Goal: Check status

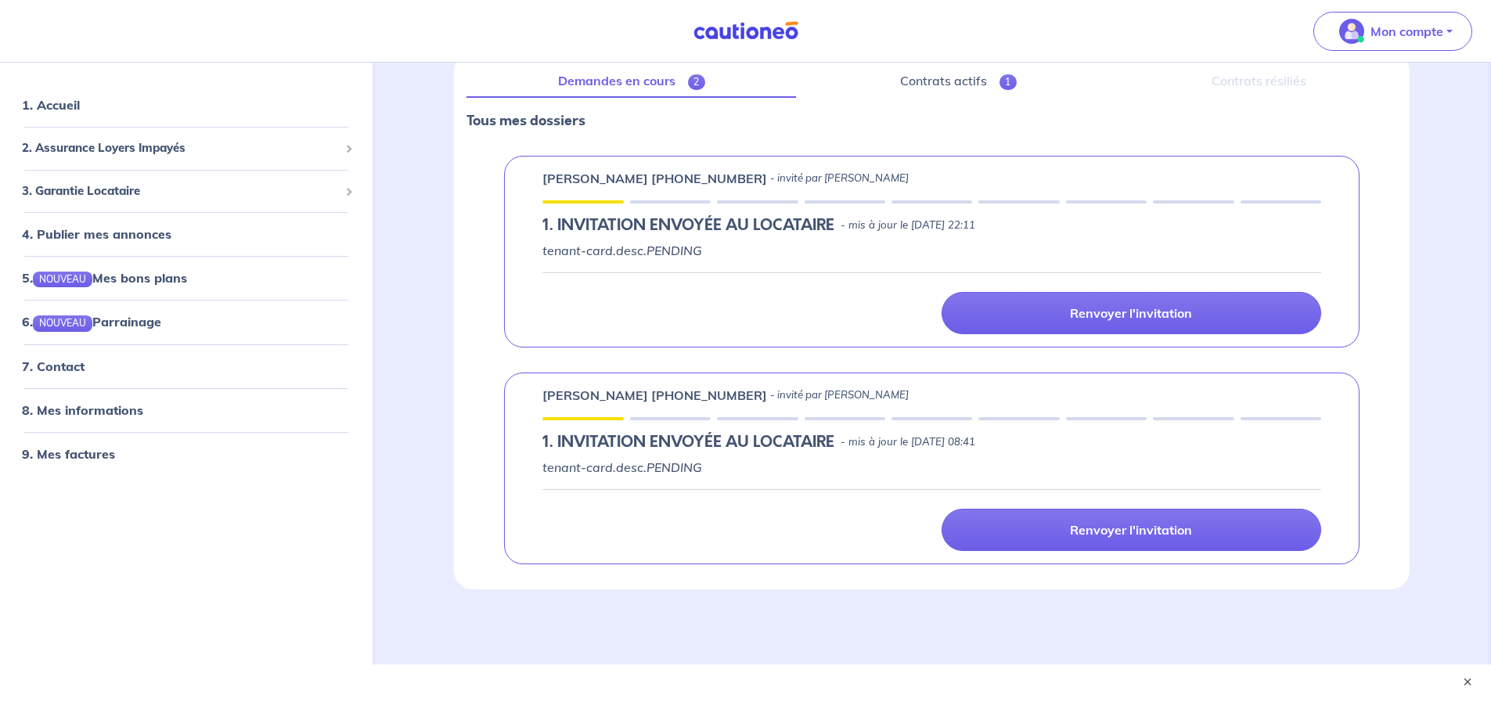
scroll to position [215, 0]
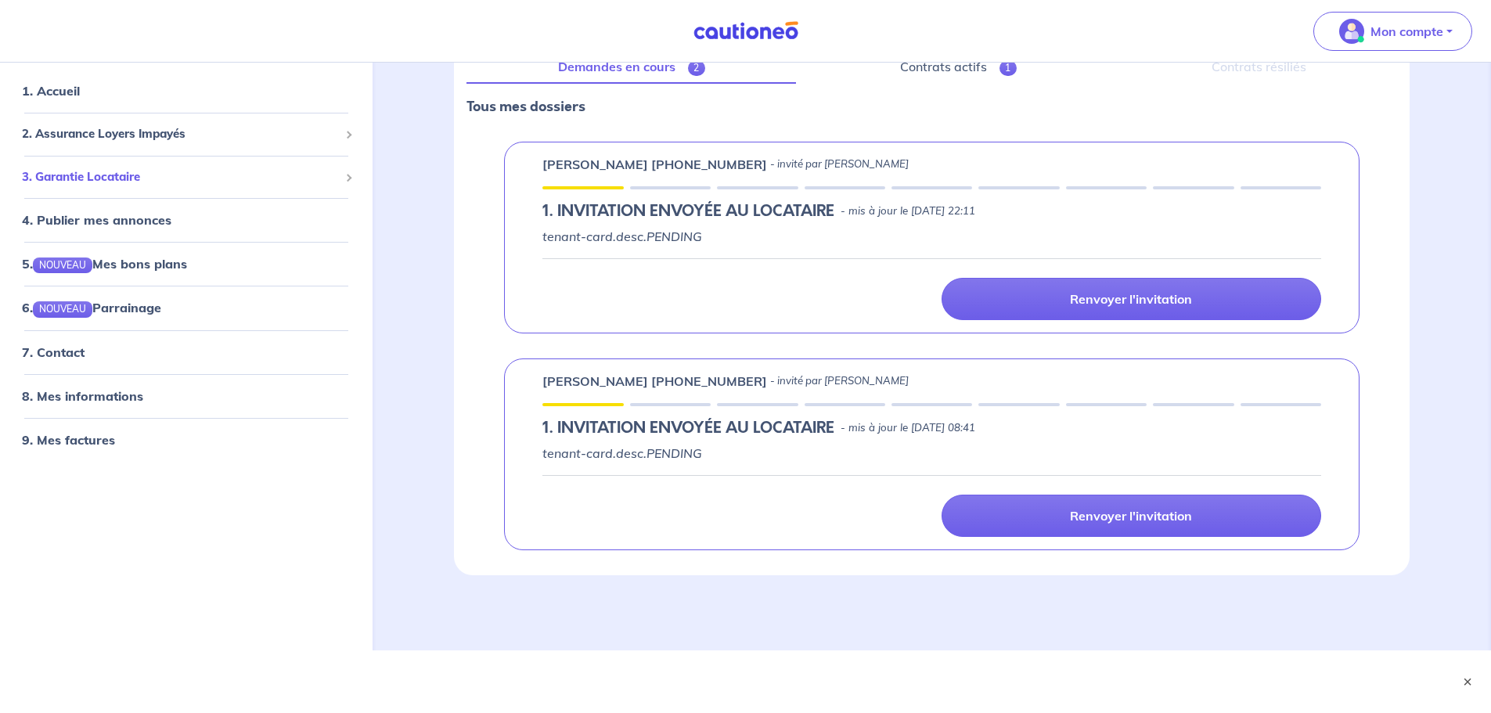
click at [75, 171] on span "3. Garantie Locataire" at bounding box center [180, 177] width 317 height 18
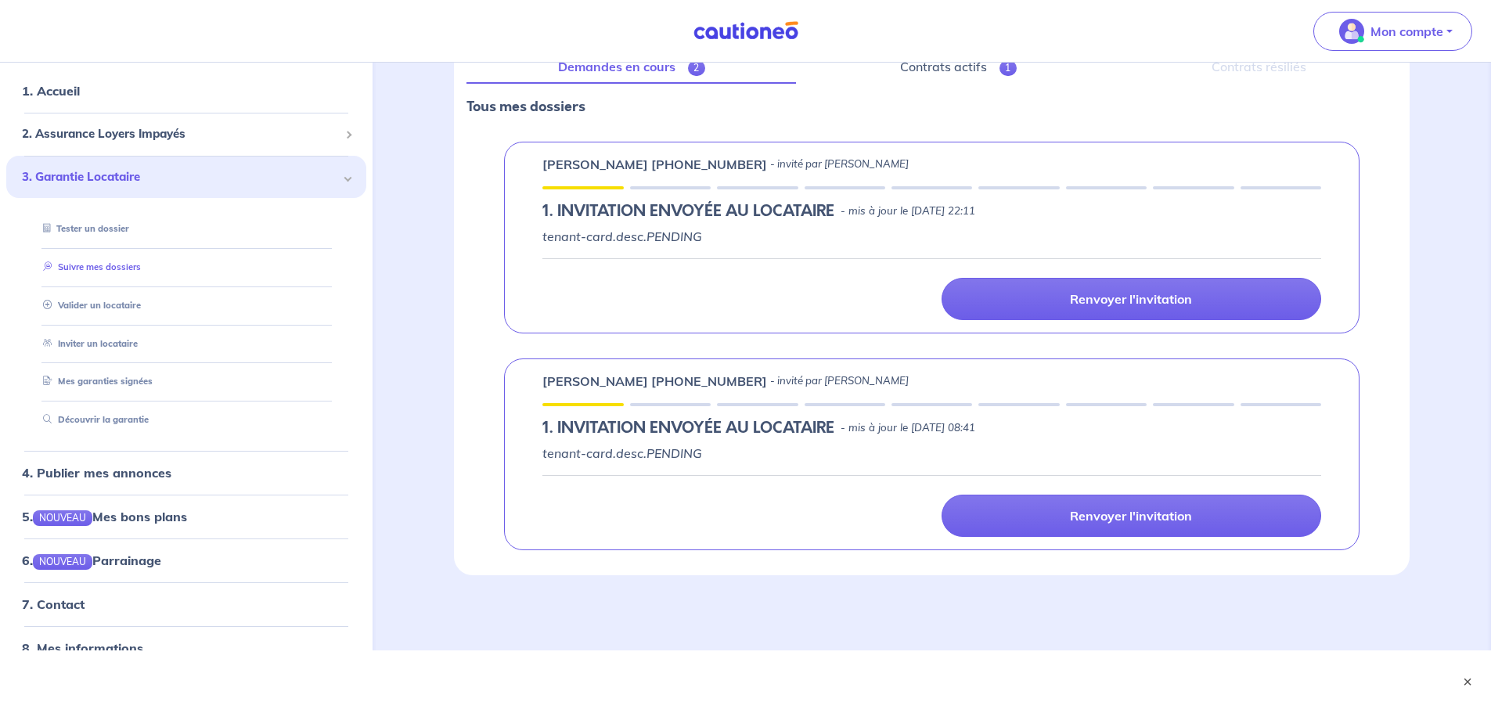
click at [117, 271] on link "Suivre mes dossiers" at bounding box center [89, 266] width 104 height 11
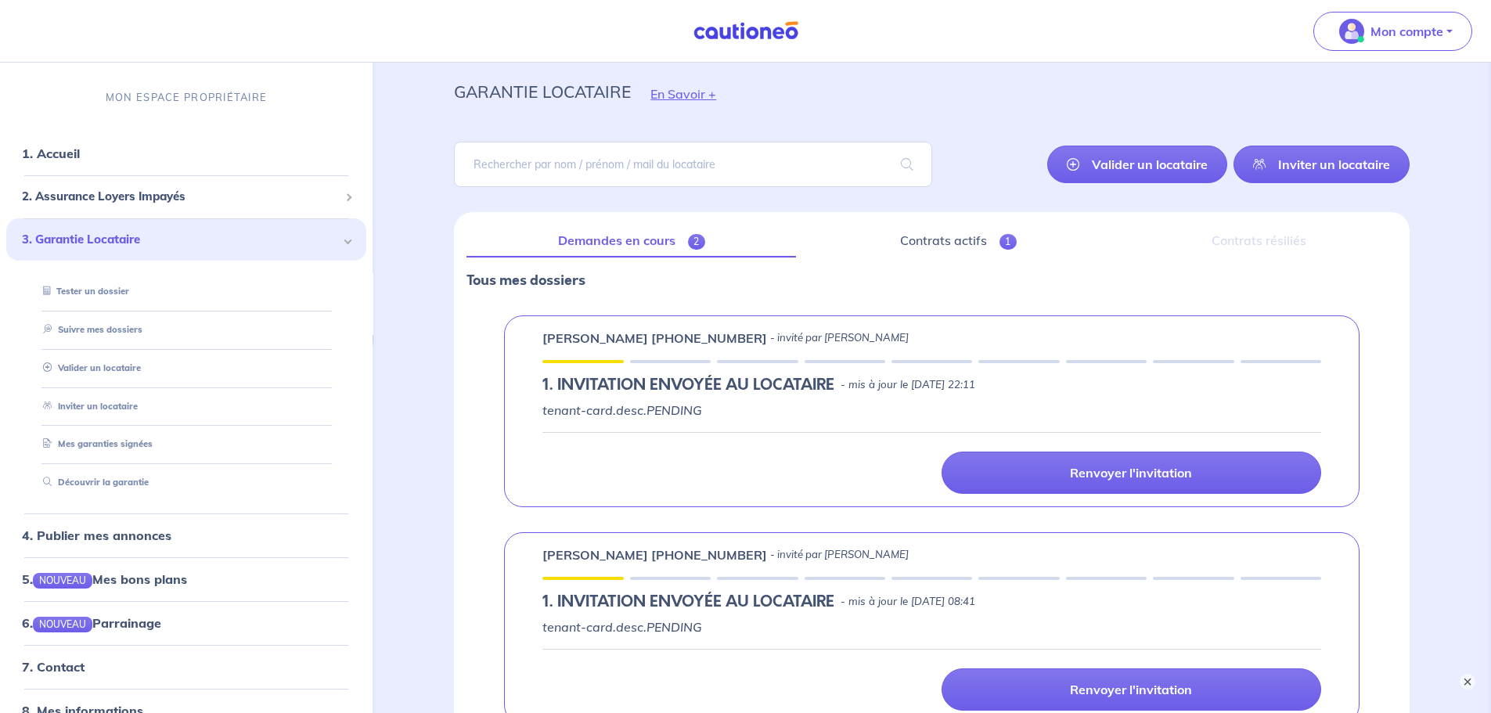
scroll to position [78, 0]
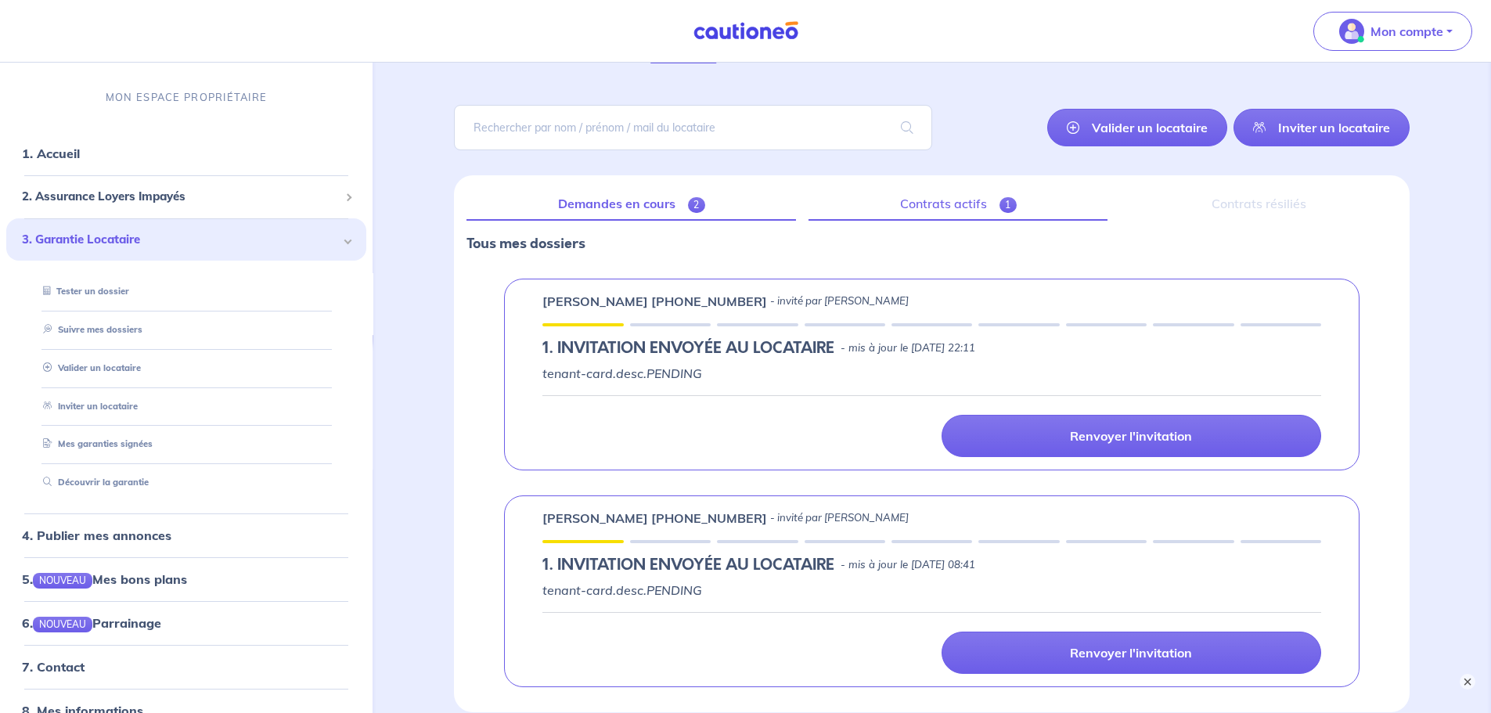
click at [961, 206] on link "Contrats actifs 1" at bounding box center [957, 204] width 299 height 33
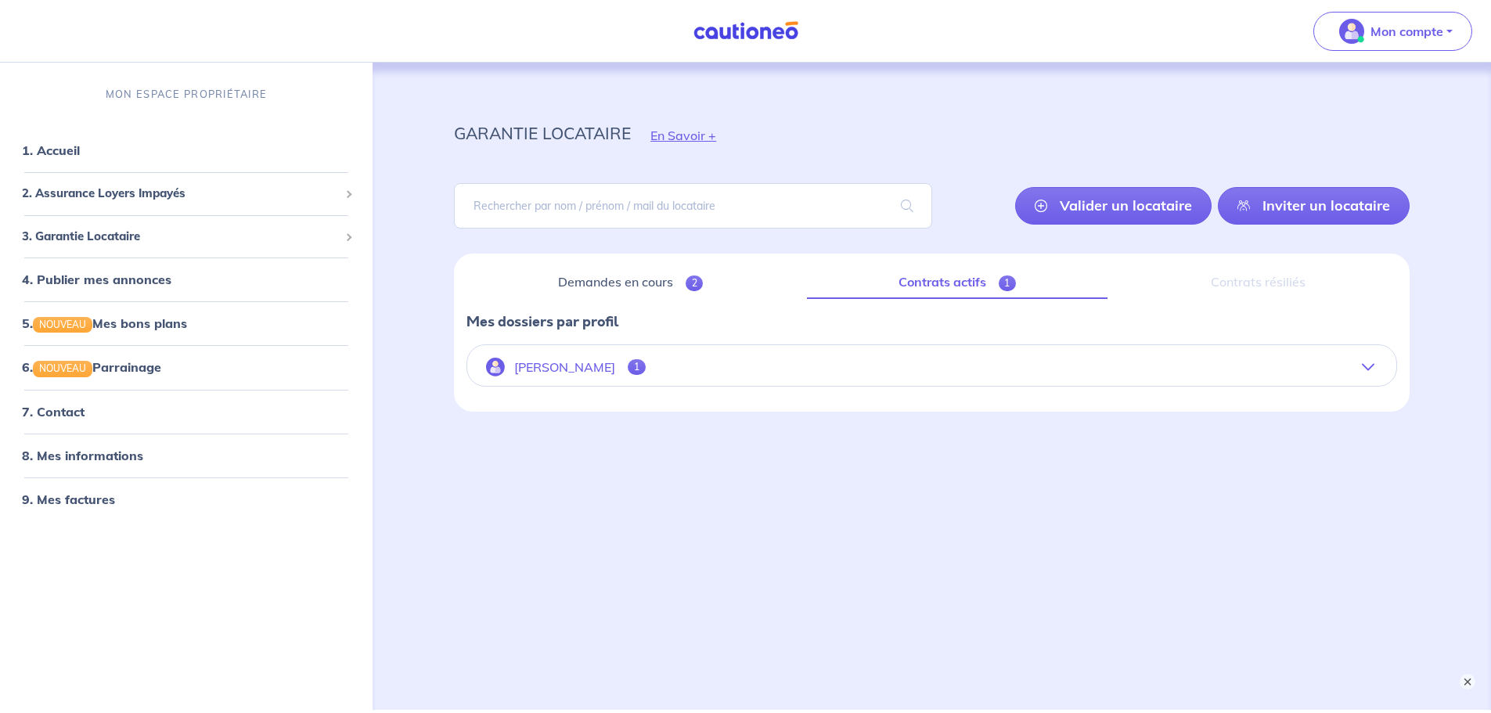
click at [529, 358] on button "Philippe Mortier 1" at bounding box center [931, 367] width 929 height 38
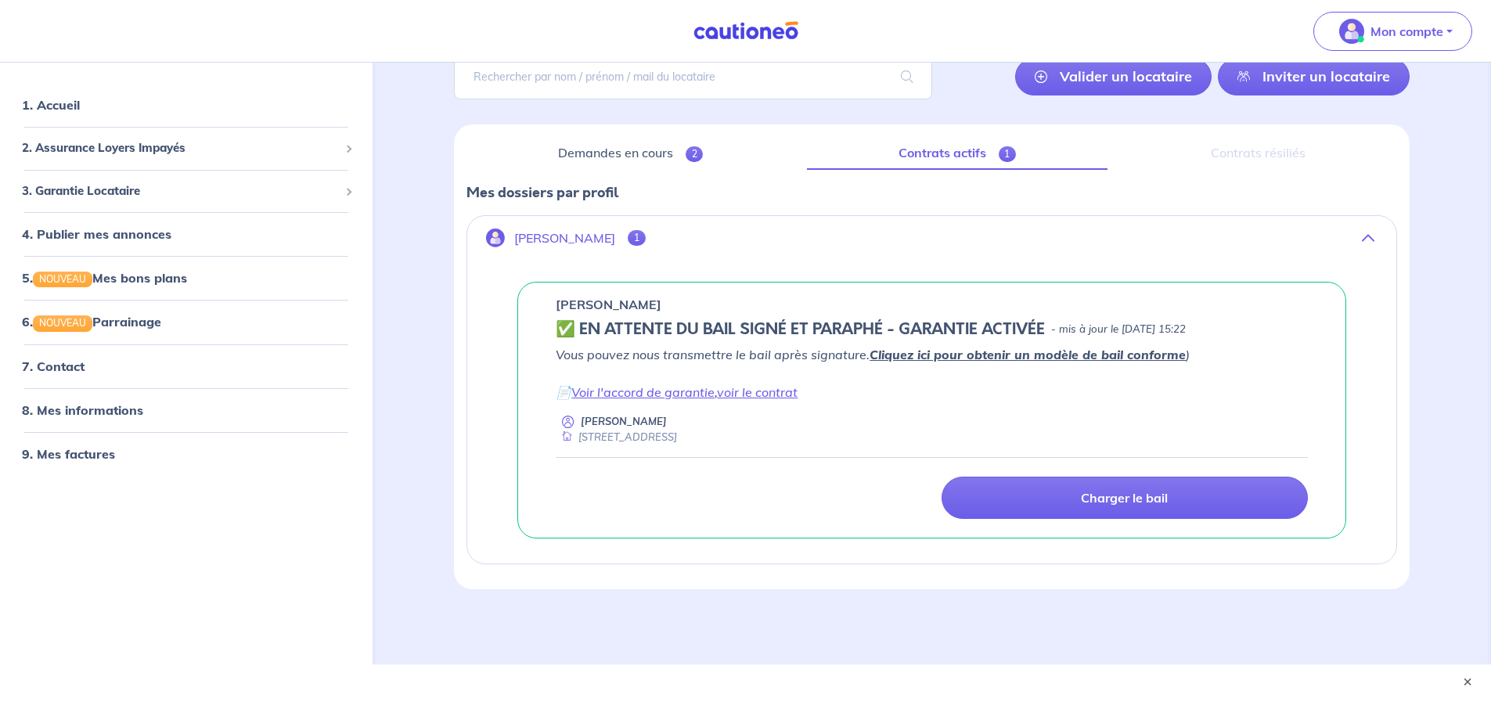
scroll to position [143, 0]
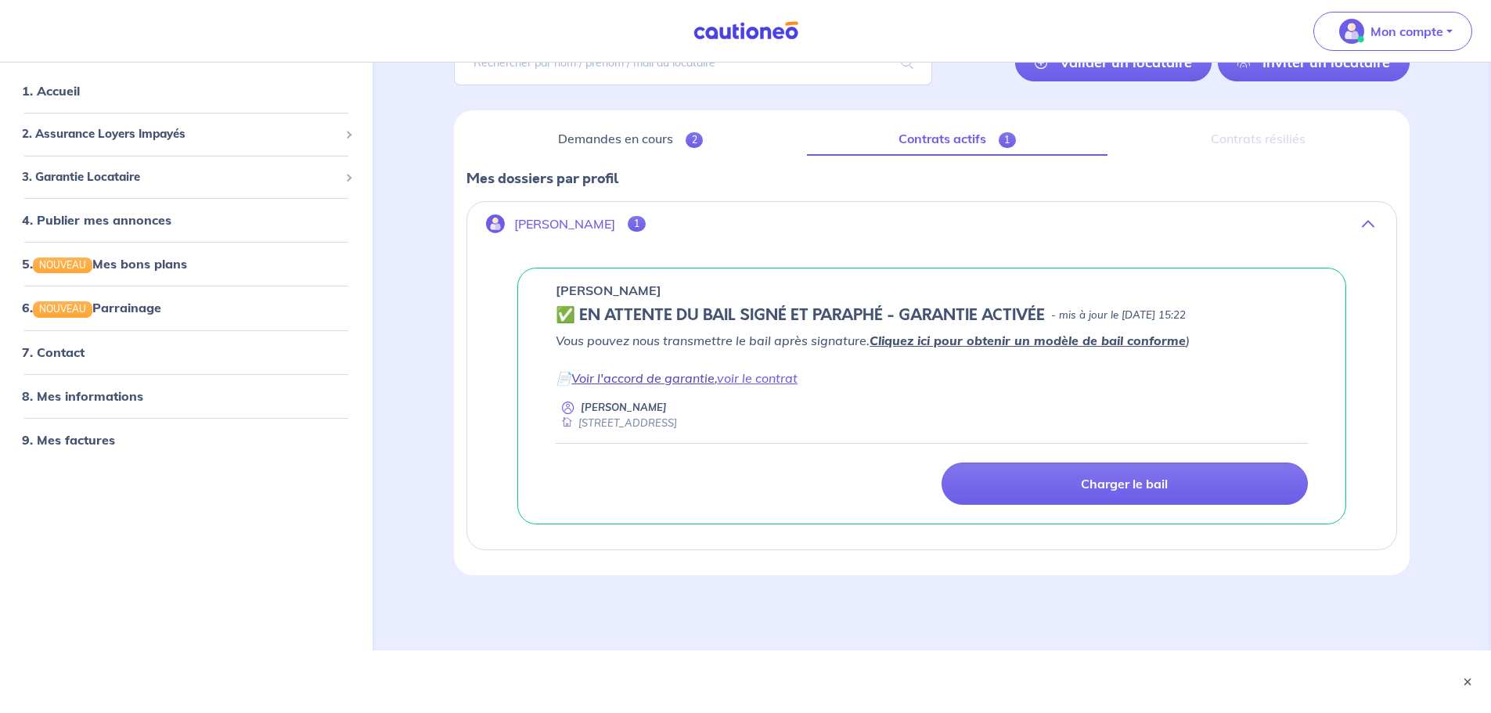
click at [677, 379] on link "Voir l'accord de garantie" at bounding box center [642, 378] width 143 height 16
click at [776, 380] on link "voir le contrat" at bounding box center [757, 378] width 81 height 16
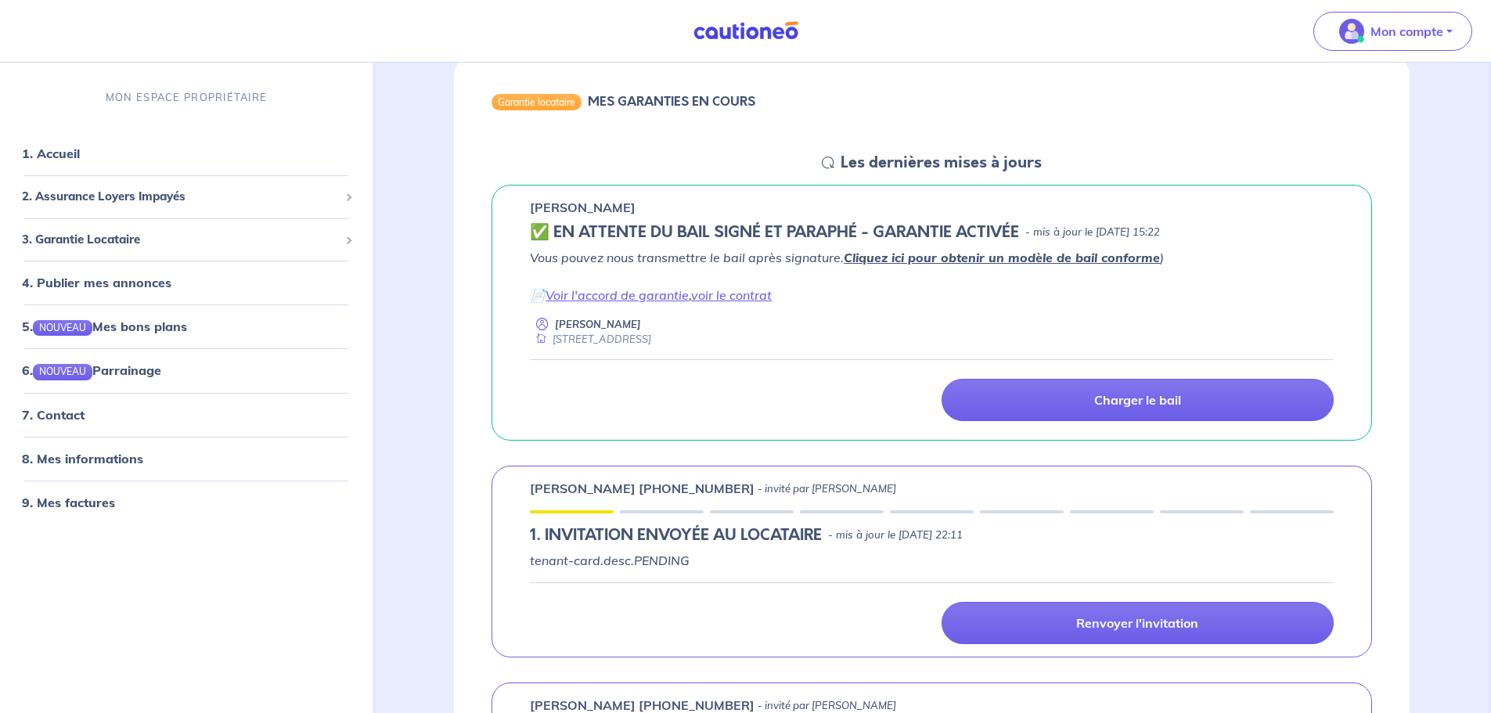
scroll to position [157, 0]
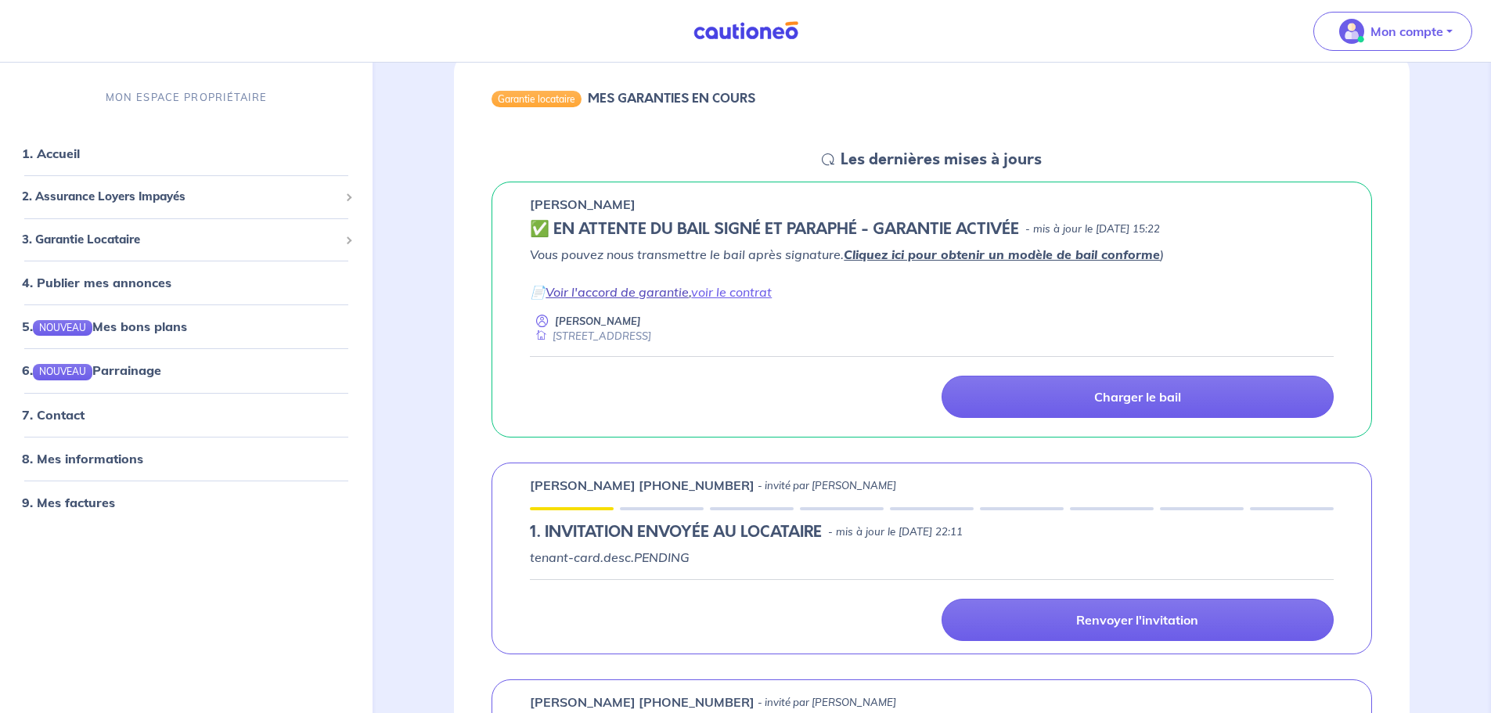
click at [656, 290] on link "Voir l'accord de garantie" at bounding box center [616, 292] width 143 height 16
click at [758, 293] on link "voir le contrat" at bounding box center [731, 292] width 81 height 16
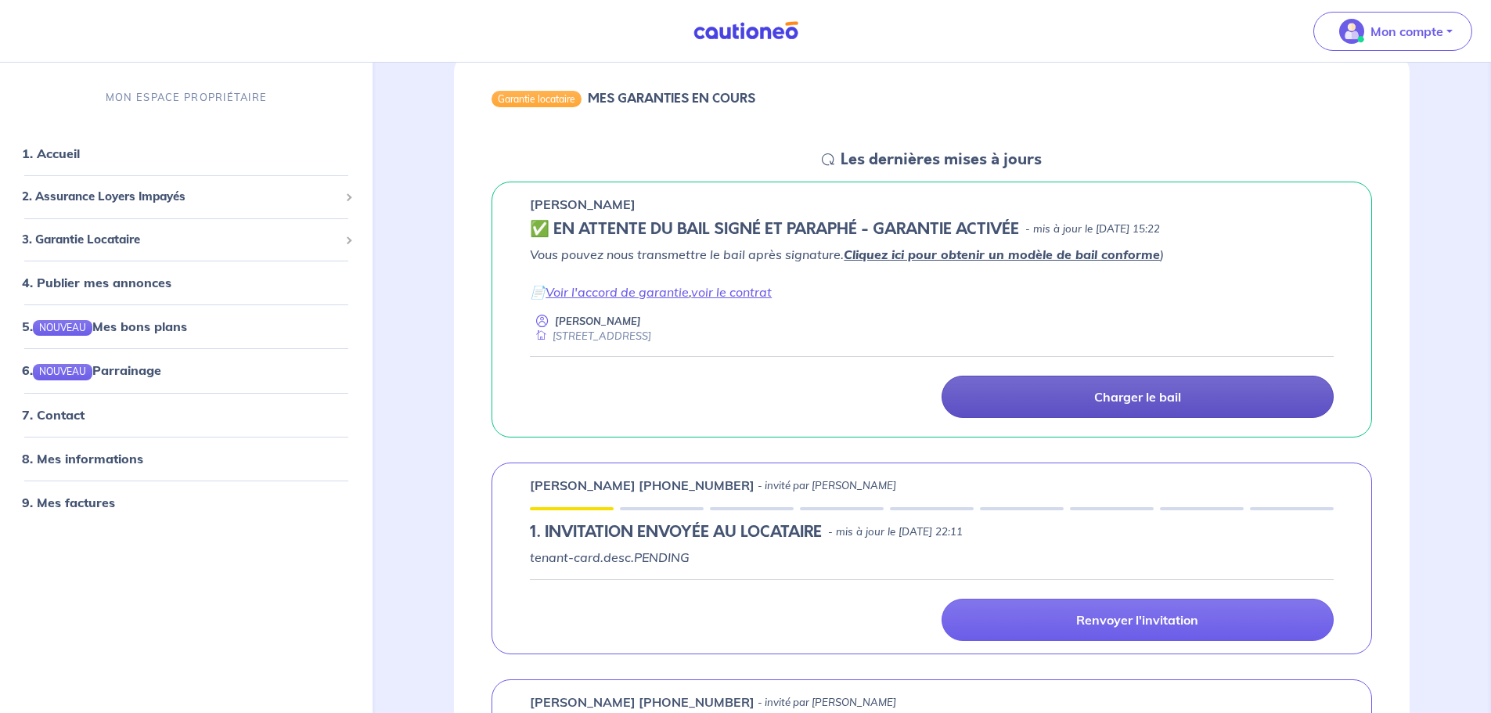
click at [1202, 399] on link "Charger le bail" at bounding box center [1137, 397] width 392 height 42
